Goal: Task Accomplishment & Management: Use online tool/utility

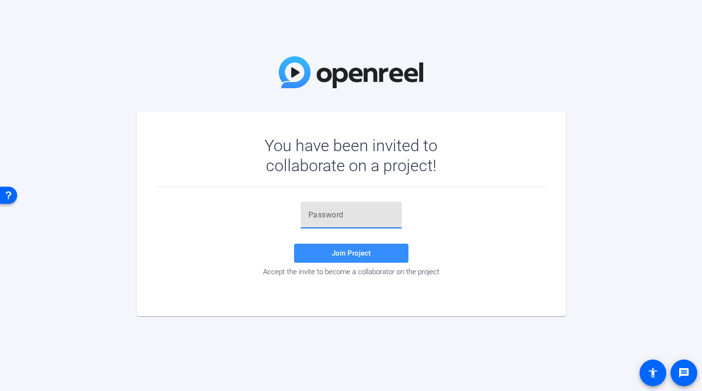
click at [309, 219] on input "text" at bounding box center [351, 214] width 86 height 11
paste input "SJM[BM"
type input "SJM[BM"
click at [364, 250] on span "Join Project" at bounding box center [351, 253] width 39 height 9
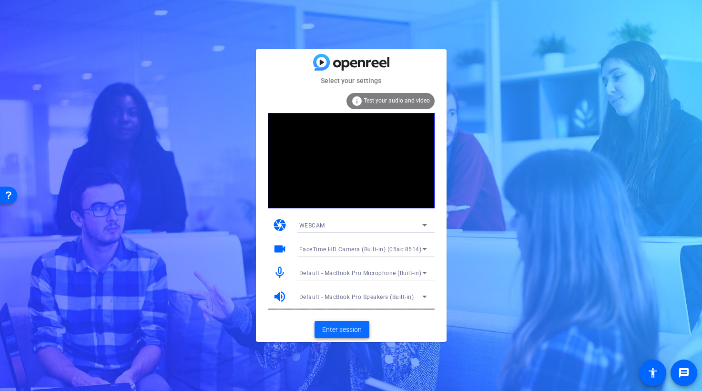
click at [347, 330] on span "Enter session" at bounding box center [342, 329] width 40 height 10
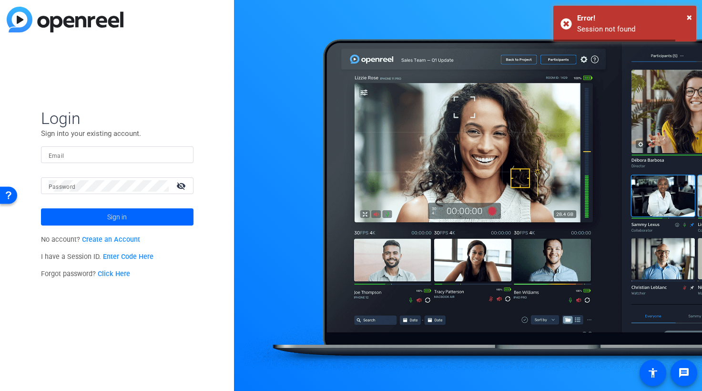
type input "jspier@broadstreet.com"
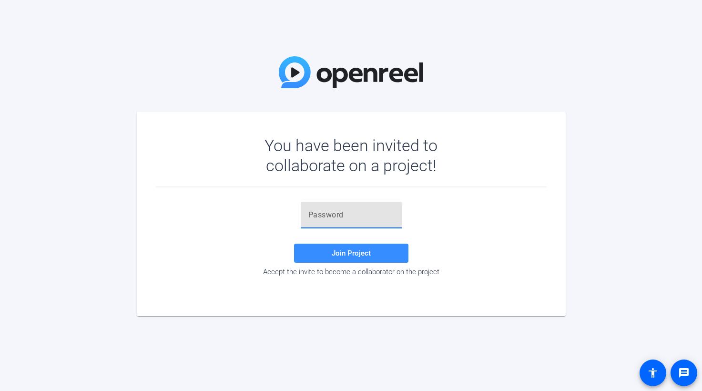
click at [330, 218] on input "text" at bounding box center [351, 214] width 86 height 11
paste input "SJM[BM"
type input "SJM[BM"
click at [358, 253] on span "Join Project" at bounding box center [351, 253] width 39 height 9
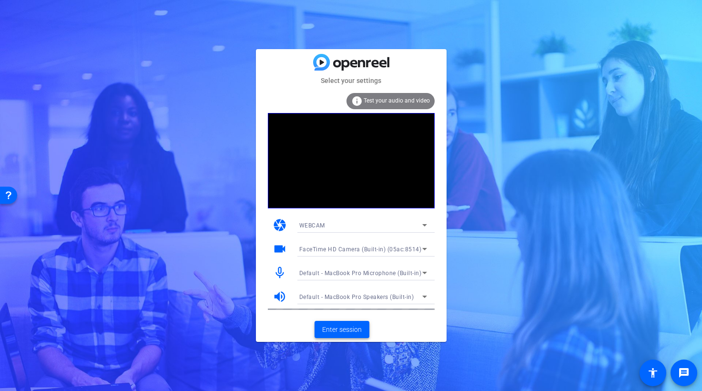
click at [345, 338] on span at bounding box center [341, 329] width 55 height 23
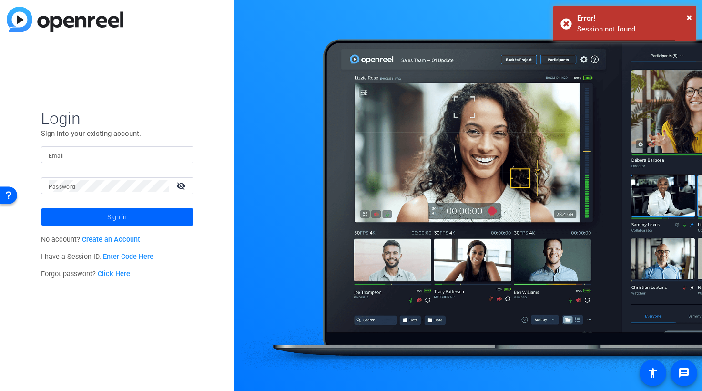
type input "[EMAIL_ADDRESS][PERSON_NAME][DOMAIN_NAME]"
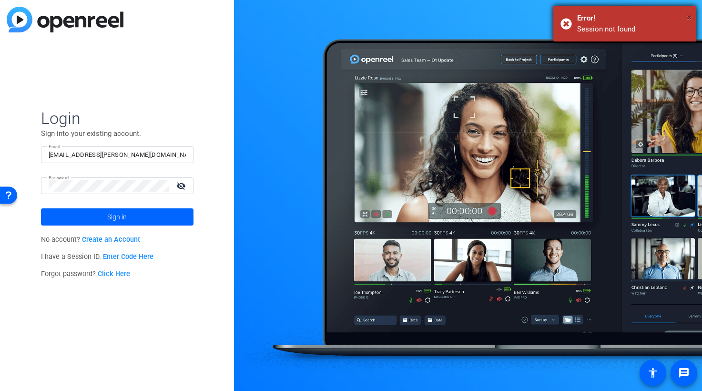
click at [688, 16] on span "×" at bounding box center [689, 16] width 5 height 11
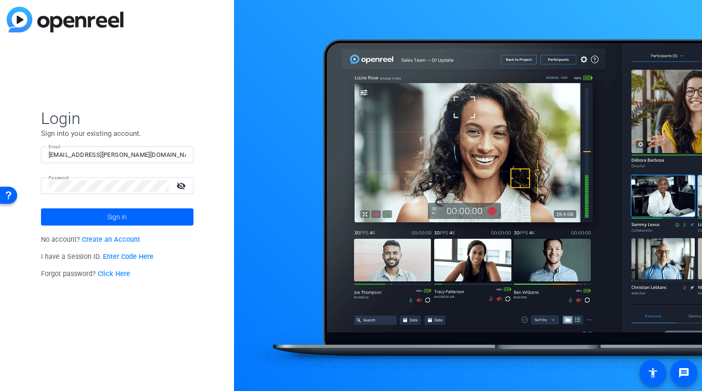
click at [133, 239] on link "Create an Account" at bounding box center [111, 239] width 58 height 8
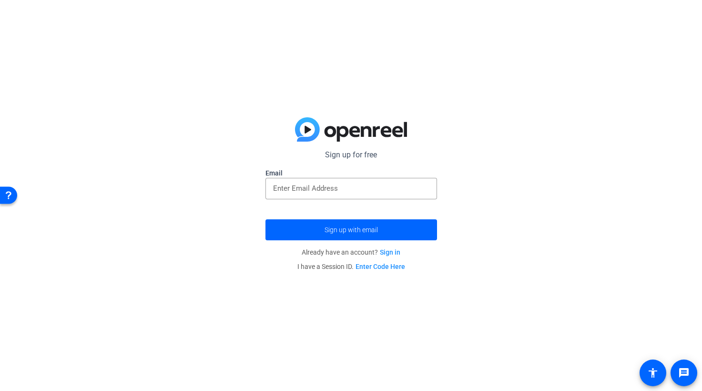
click at [6, 194] on div "Open Resource Center" at bounding box center [9, 195] width 8 height 8
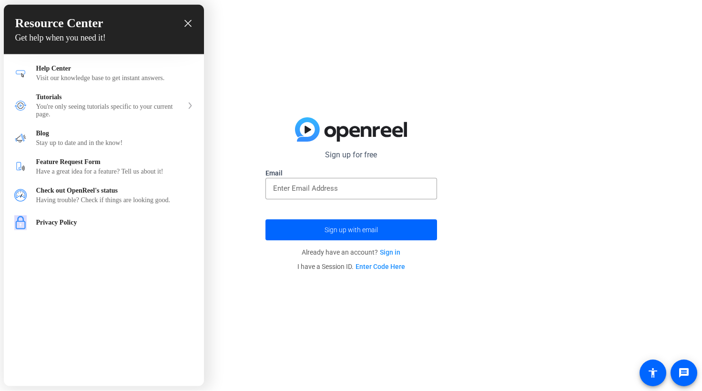
click at [188, 24] on icon "close resource center" at bounding box center [187, 23] width 7 height 7
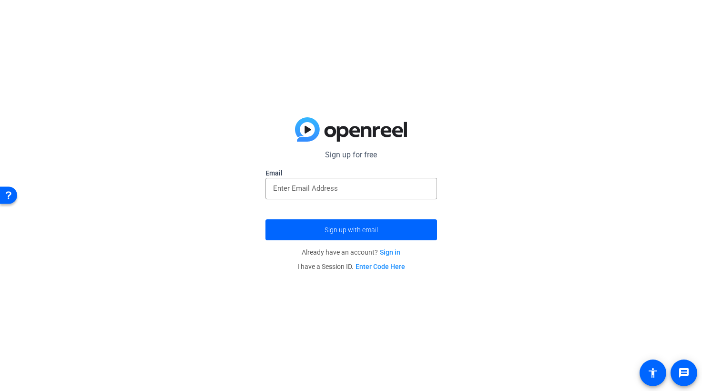
click at [385, 266] on link "Enter Code Here" at bounding box center [380, 267] width 50 height 8
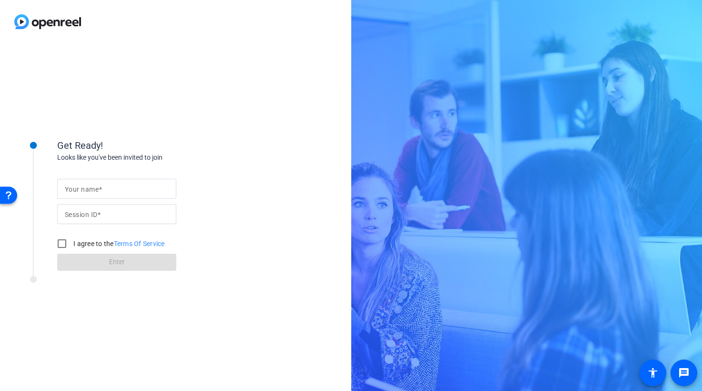
click at [106, 189] on input "Your name" at bounding box center [117, 188] width 104 height 11
type input "judy spier"
click at [91, 215] on mat-label "Session ID" at bounding box center [81, 215] width 32 height 8
click at [91, 215] on input "Session ID" at bounding box center [117, 213] width 104 height 11
paste input "SJM[BM"
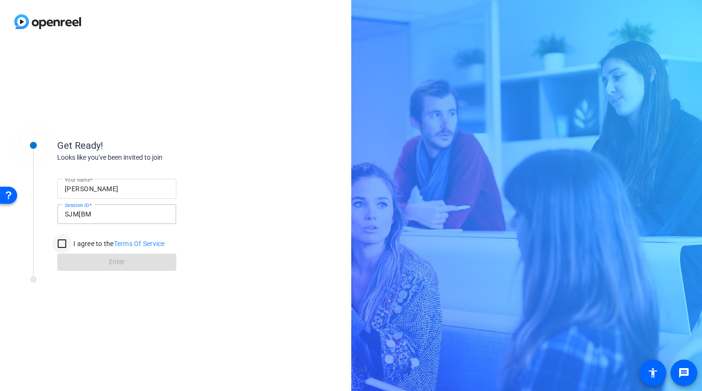
type input "SJM[BM"
click at [61, 244] on input "I agree to the Terms Of Service" at bounding box center [61, 243] width 19 height 19
checkbox input "true"
click at [118, 263] on span "Enter" at bounding box center [117, 262] width 16 height 10
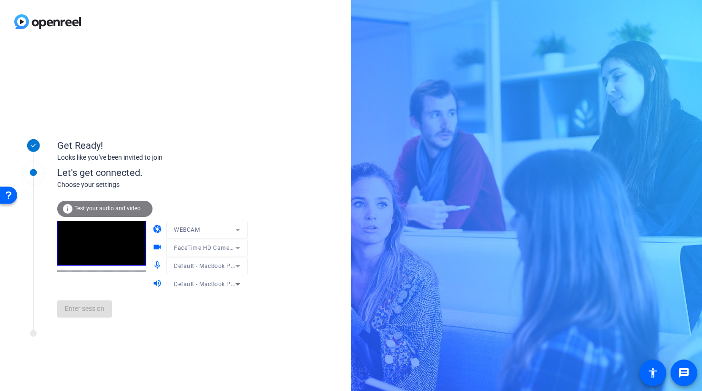
click at [118, 190] on div "Choose your settings" at bounding box center [152, 185] width 191 height 10
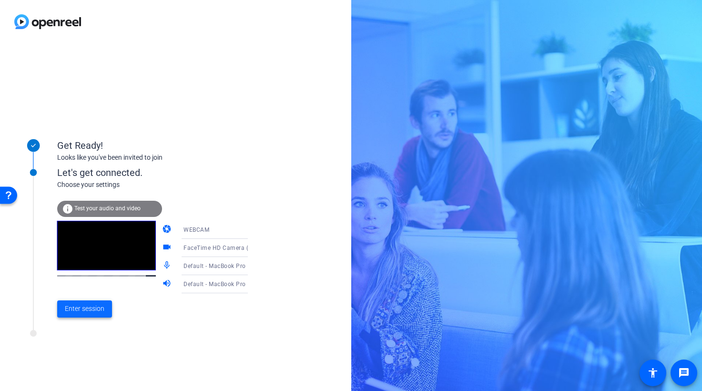
click at [98, 308] on span "Enter session" at bounding box center [85, 309] width 40 height 10
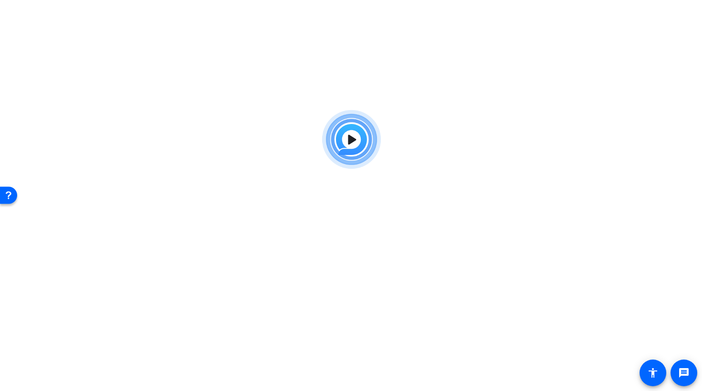
click at [353, 142] on img at bounding box center [351, 139] width 70 height 69
click at [486, 92] on html "Accessibility Screen-Reader Guide, Feedback, and Issue Reporting | New window m…" at bounding box center [351, 195] width 702 height 391
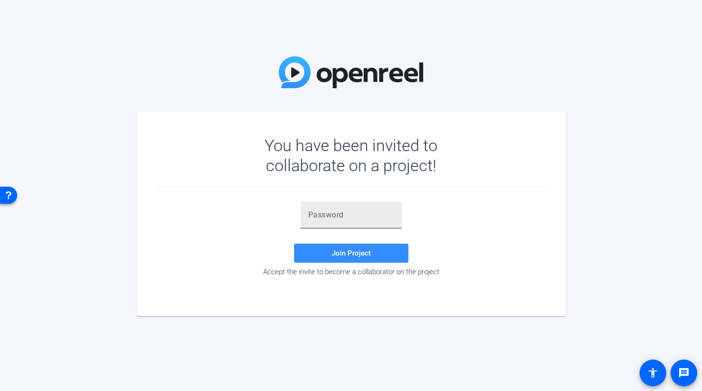
click at [335, 218] on input "text" at bounding box center [351, 214] width 86 height 11
paste input "SJM[BM"
type input "SJM[BM"
click at [357, 255] on span "Join Project" at bounding box center [351, 253] width 39 height 9
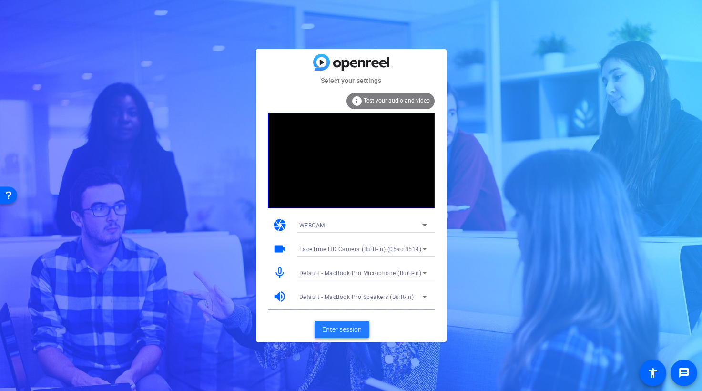
click at [346, 329] on span "Enter session" at bounding box center [342, 329] width 40 height 10
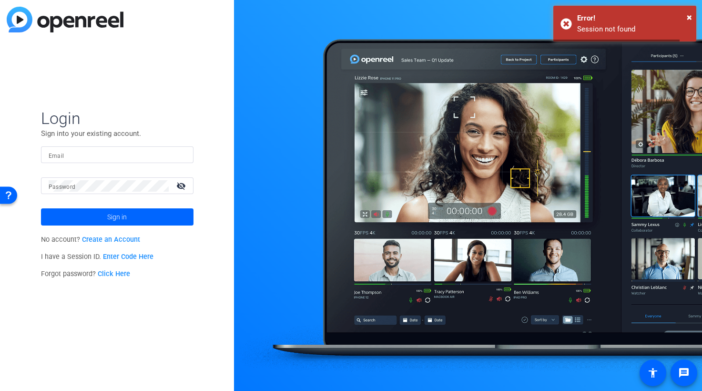
type input "[EMAIL_ADDRESS][PERSON_NAME][DOMAIN_NAME]"
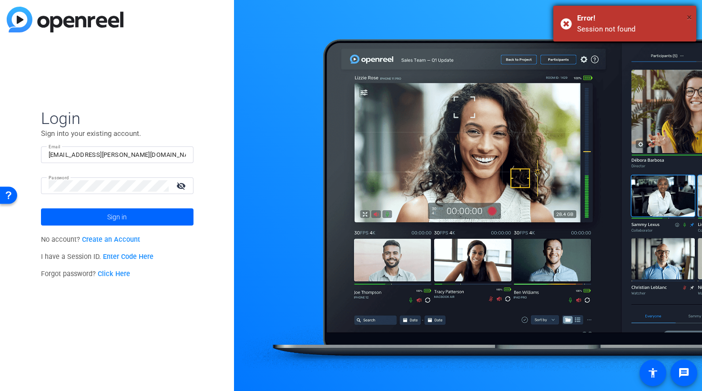
click at [690, 15] on span "×" at bounding box center [689, 16] width 5 height 11
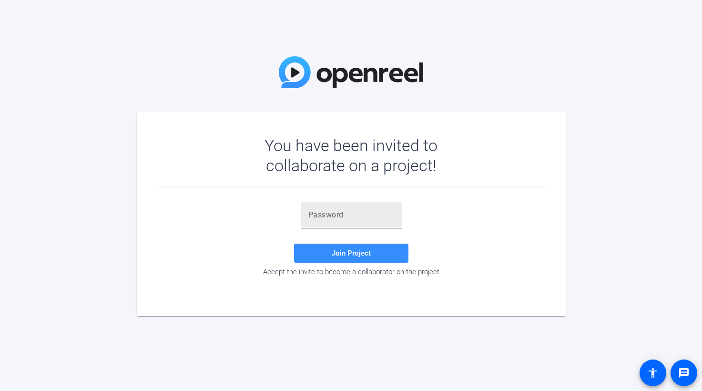
click at [327, 225] on div at bounding box center [351, 215] width 86 height 27
paste input "SJM[BM"
type input "SJM[BM"
click at [362, 256] on span "Join Project" at bounding box center [351, 253] width 39 height 9
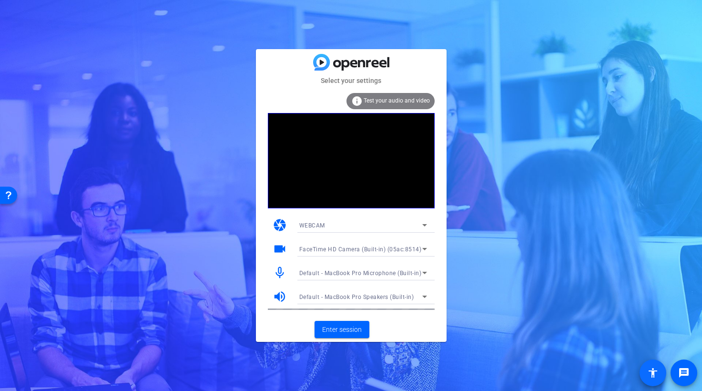
click at [659, 373] on span at bounding box center [652, 372] width 23 height 23
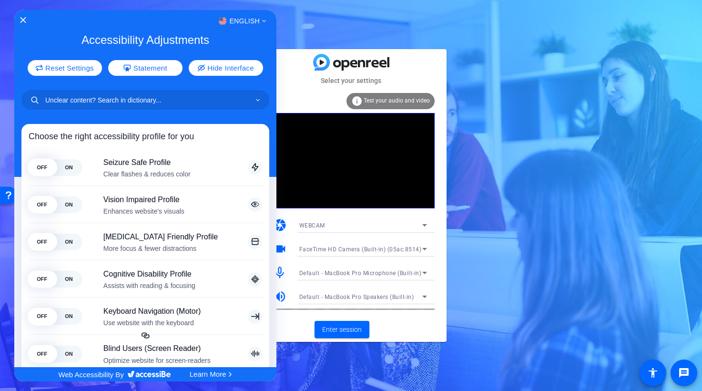
click at [431, 326] on div at bounding box center [351, 195] width 702 height 391
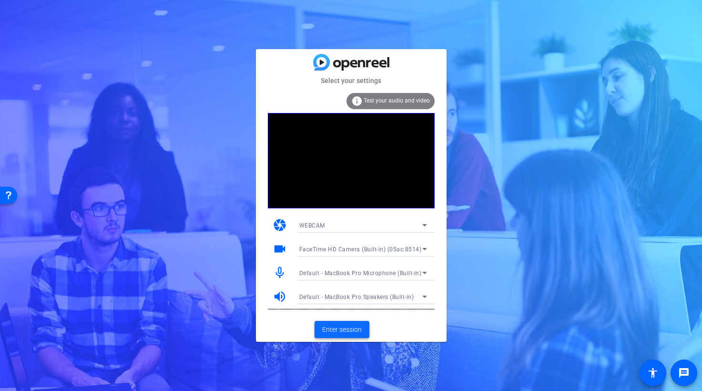
click at [351, 330] on span "Enter session" at bounding box center [342, 329] width 40 height 10
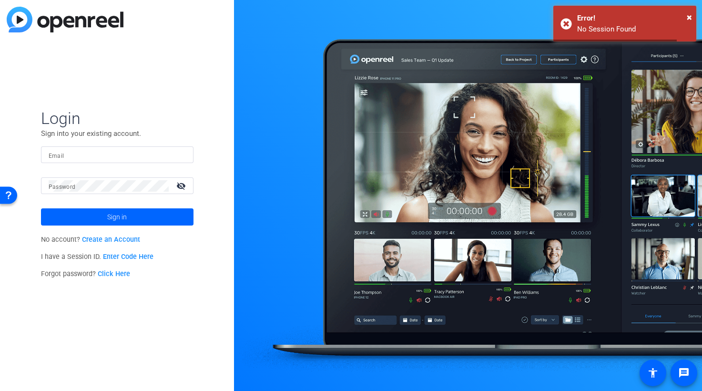
type input "[EMAIL_ADDRESS][PERSON_NAME][DOMAIN_NAME]"
click at [657, 369] on mat-icon "accessibility" at bounding box center [652, 372] width 11 height 11
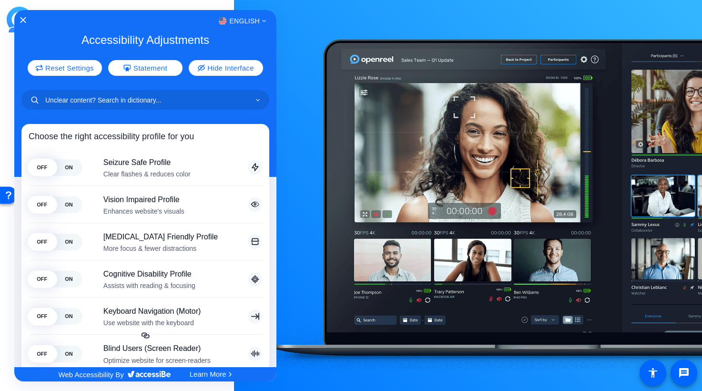
click at [697, 371] on div at bounding box center [351, 195] width 702 height 391
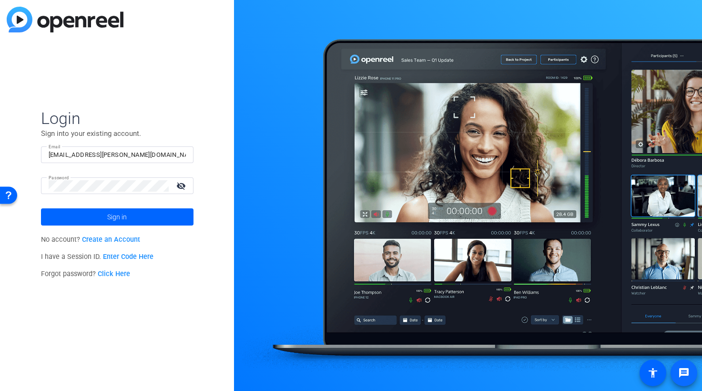
click at [692, 373] on span at bounding box center [683, 372] width 23 height 23
click at [202, 261] on div "Login Sign into your existing account. Email [EMAIL_ADDRESS][PERSON_NAME][DOMAI…" at bounding box center [117, 195] width 234 height 391
click at [9, 193] on div "Open Resource Center" at bounding box center [9, 195] width 8 height 8
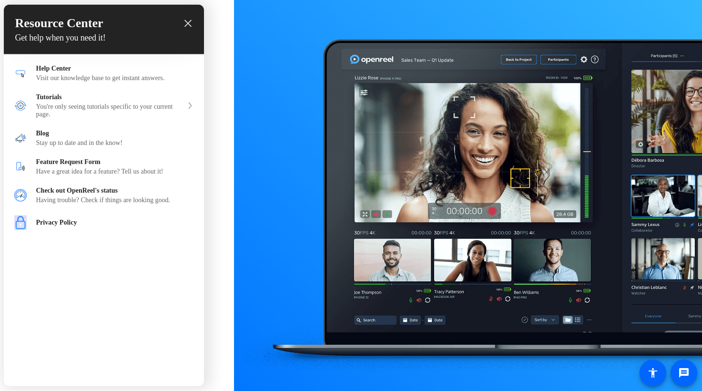
click at [190, 21] on icon "close resource center" at bounding box center [187, 23] width 7 height 7
